Goal: Information Seeking & Learning: Understand process/instructions

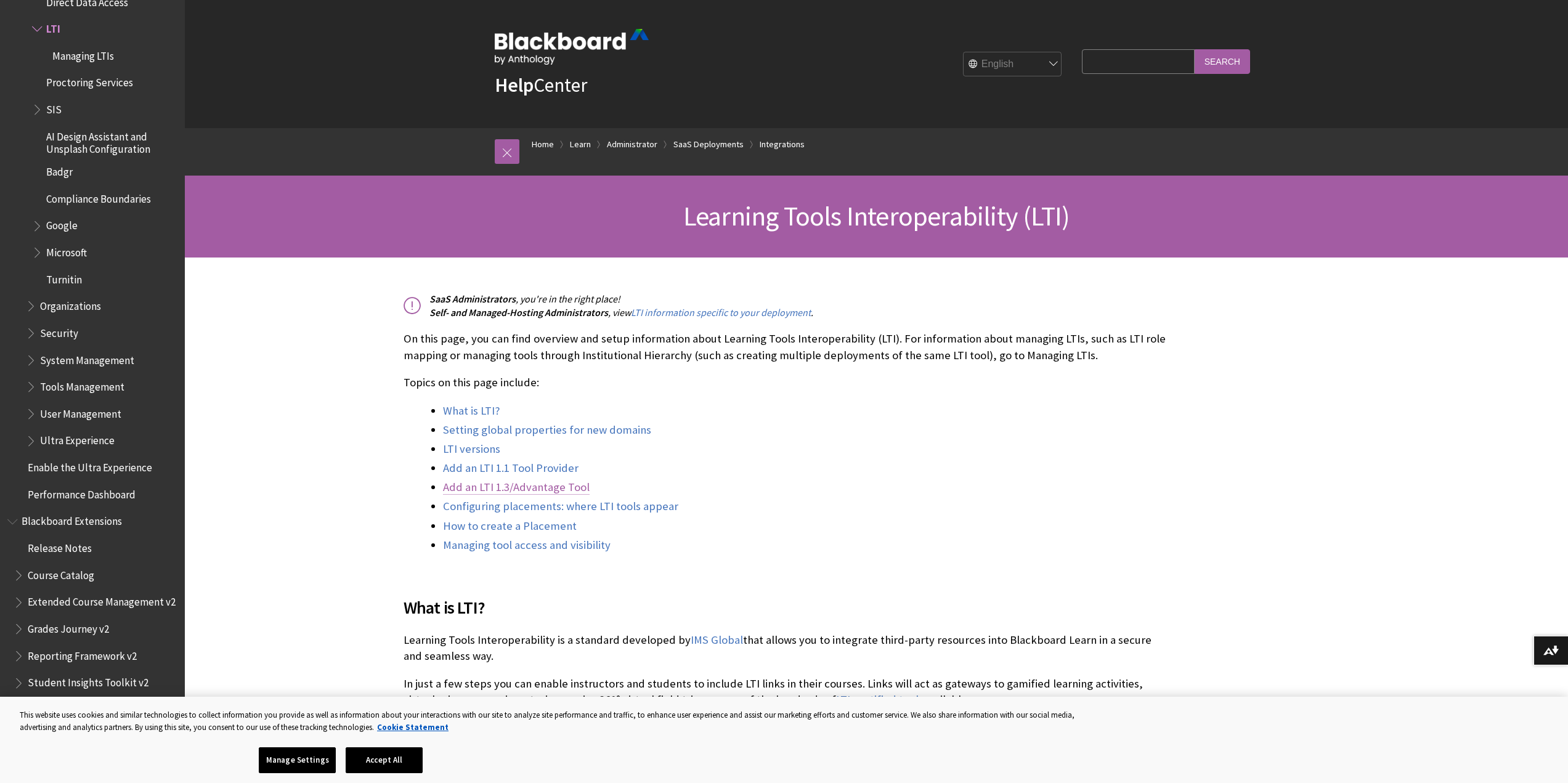
click at [512, 485] on link "Add an LTI 1.3/Advantage Tool" at bounding box center [516, 487] width 146 height 15
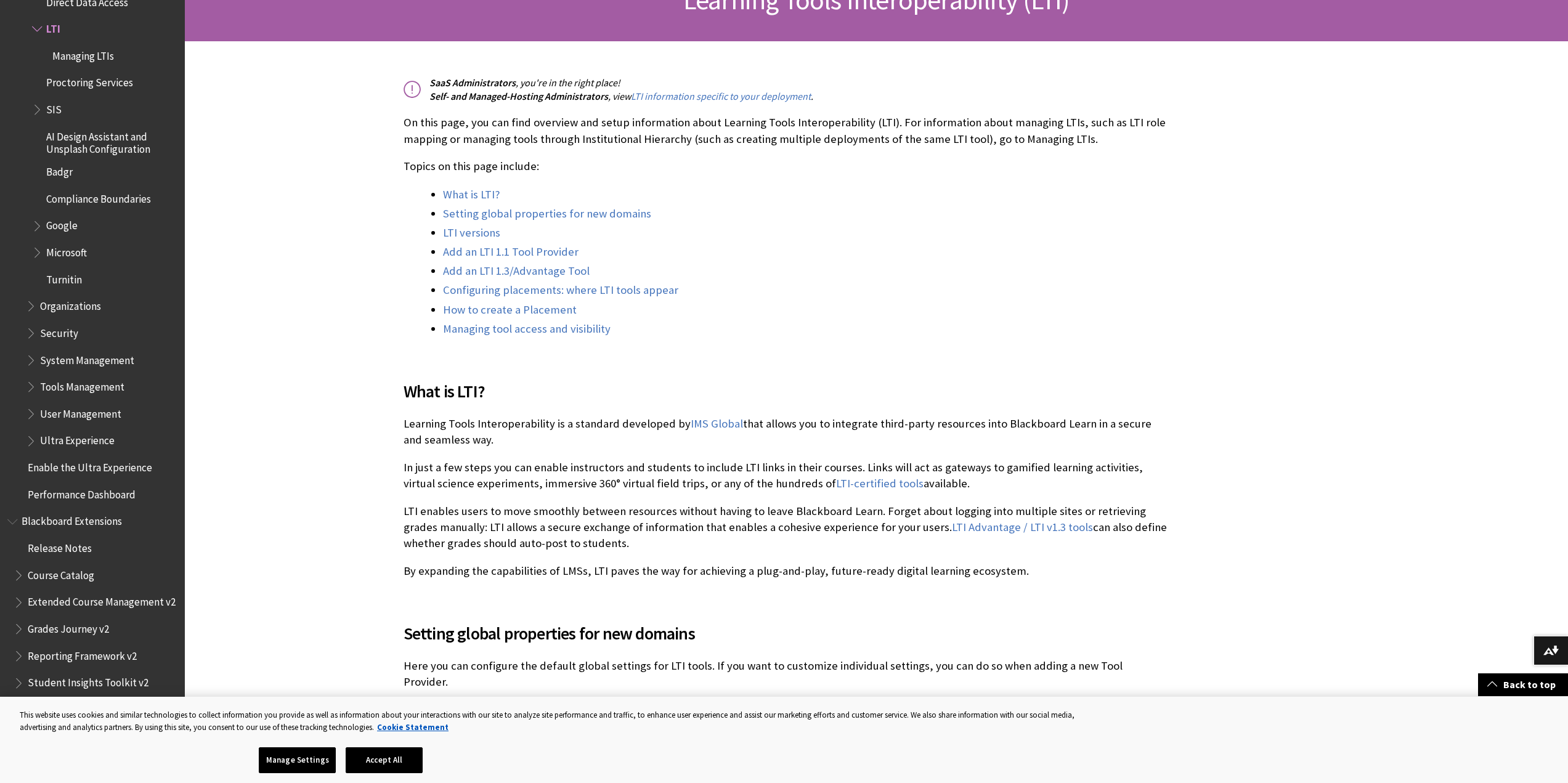
scroll to position [155, 0]
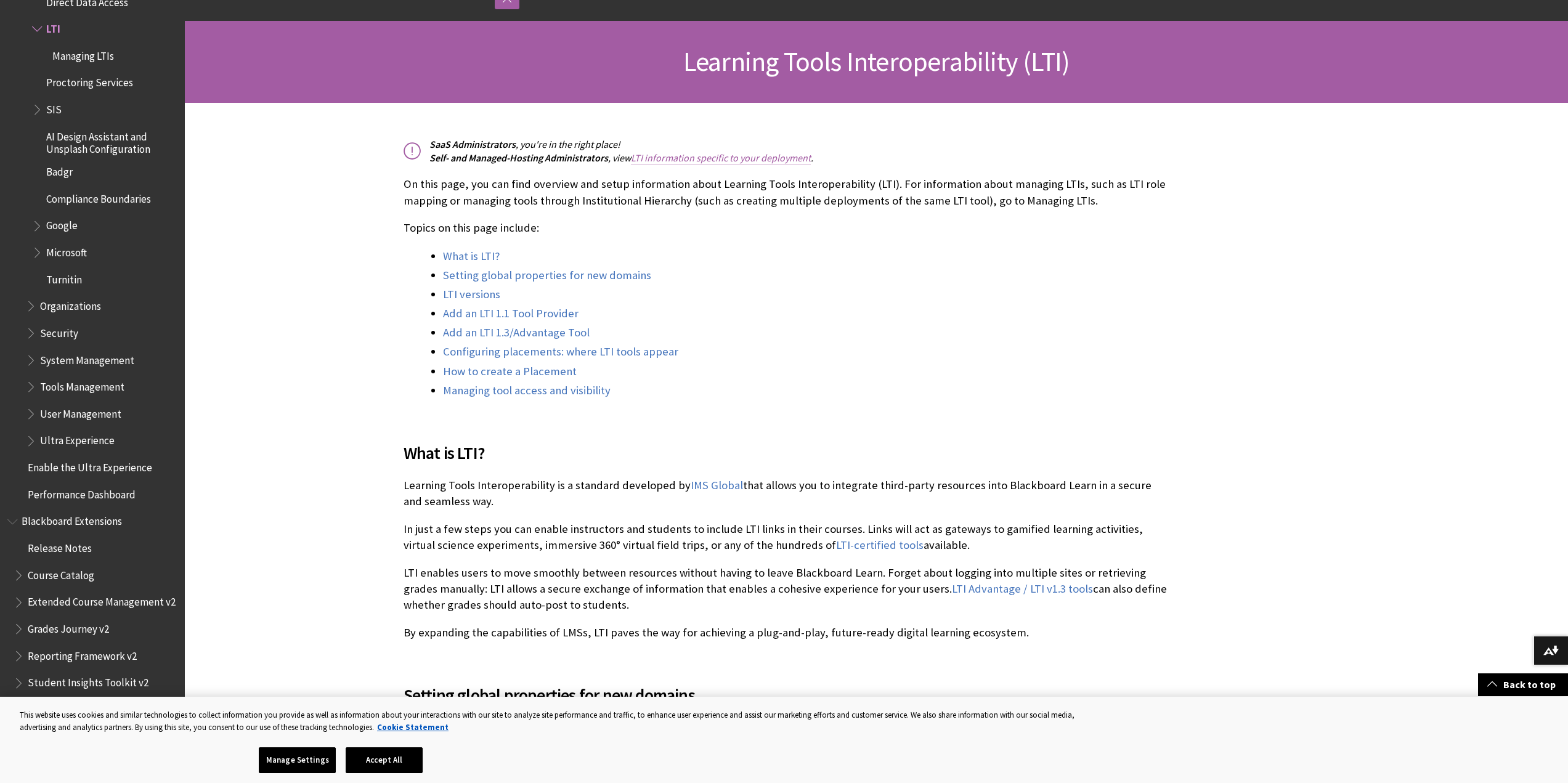
click at [726, 160] on link "LTI information specific to your deployment" at bounding box center [720, 158] width 180 height 13
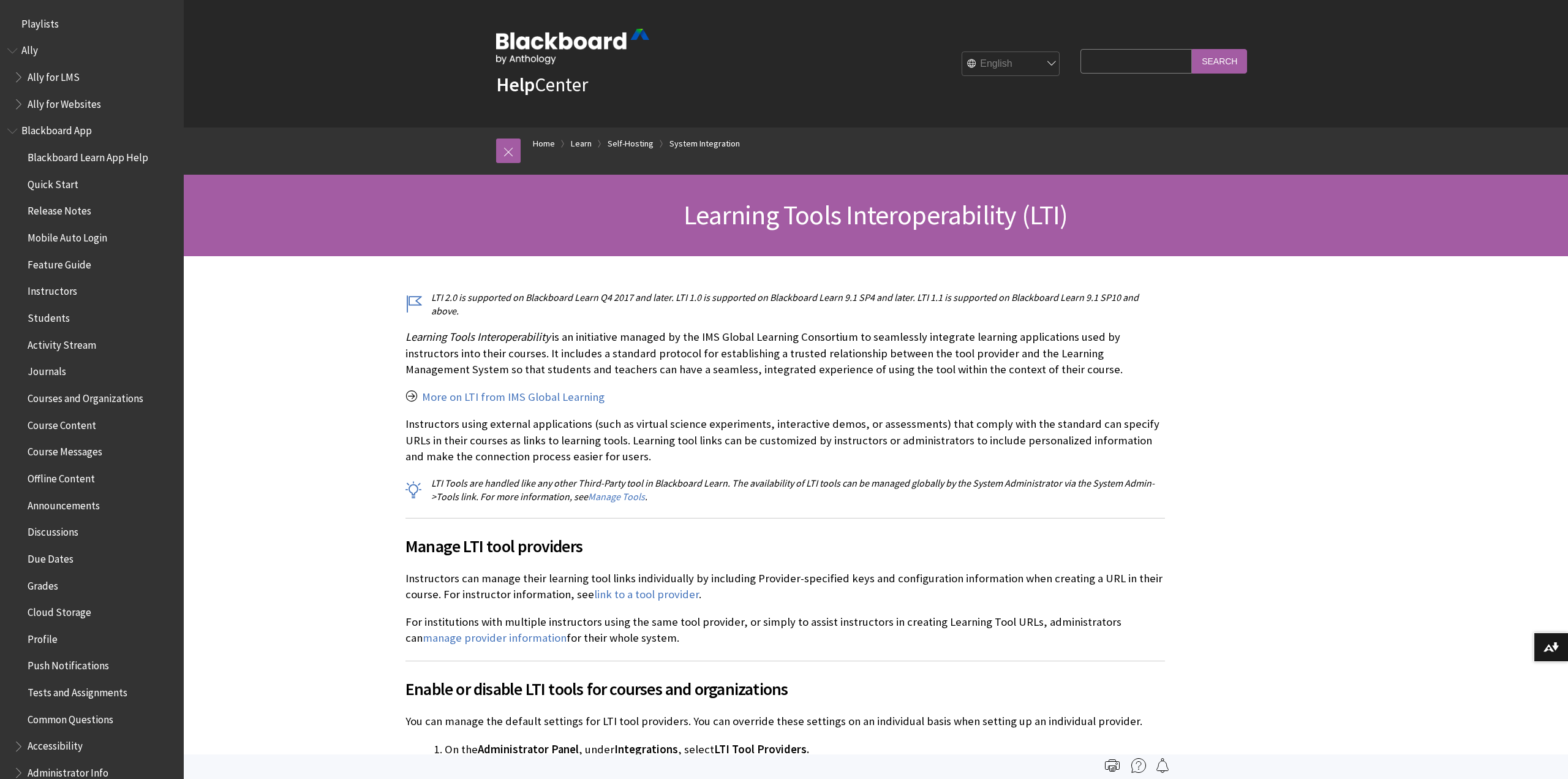
scroll to position [1699, 0]
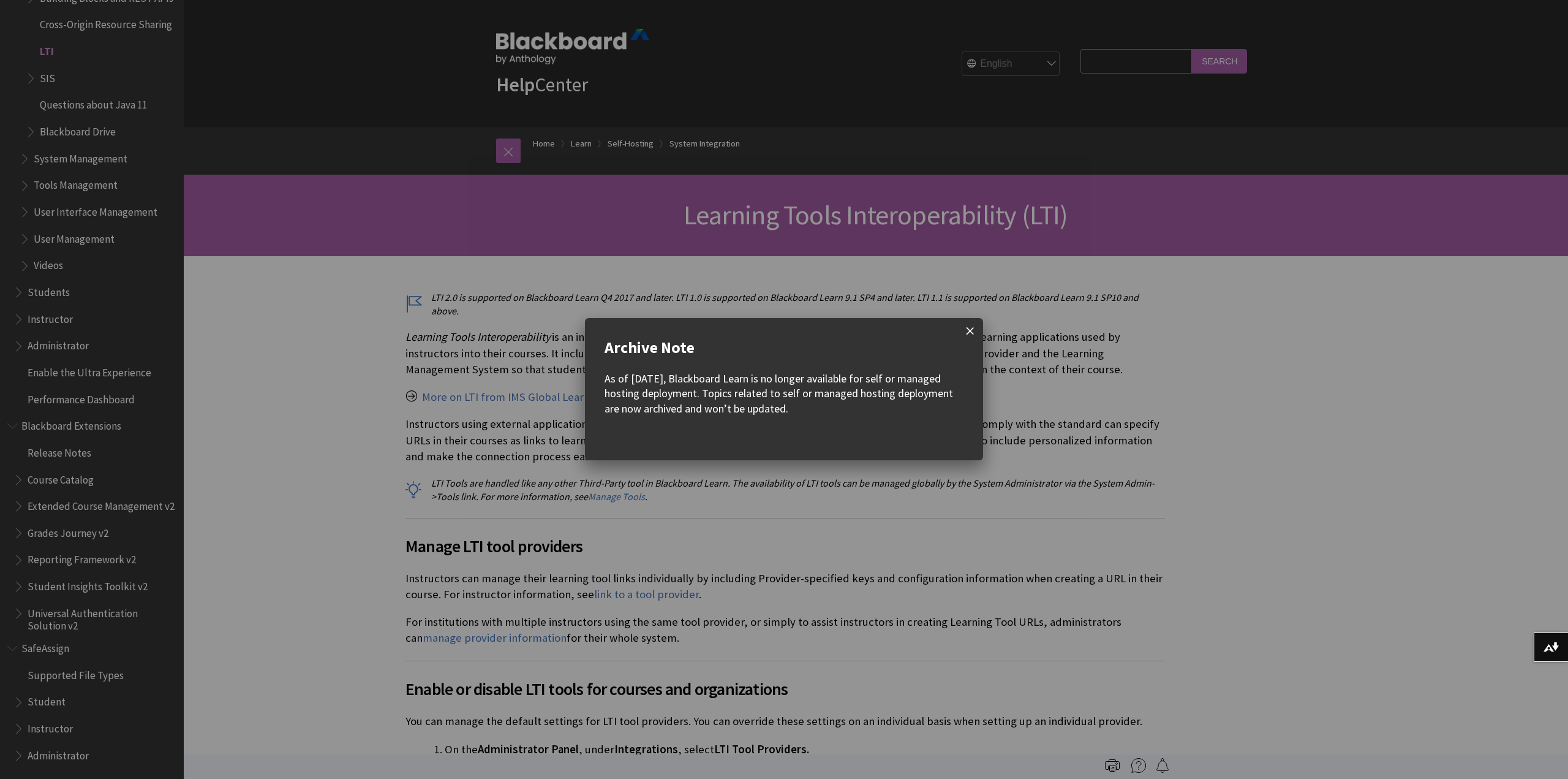
click at [973, 328] on span at bounding box center [970, 331] width 26 height 26
